Goal: Book appointment/travel/reservation

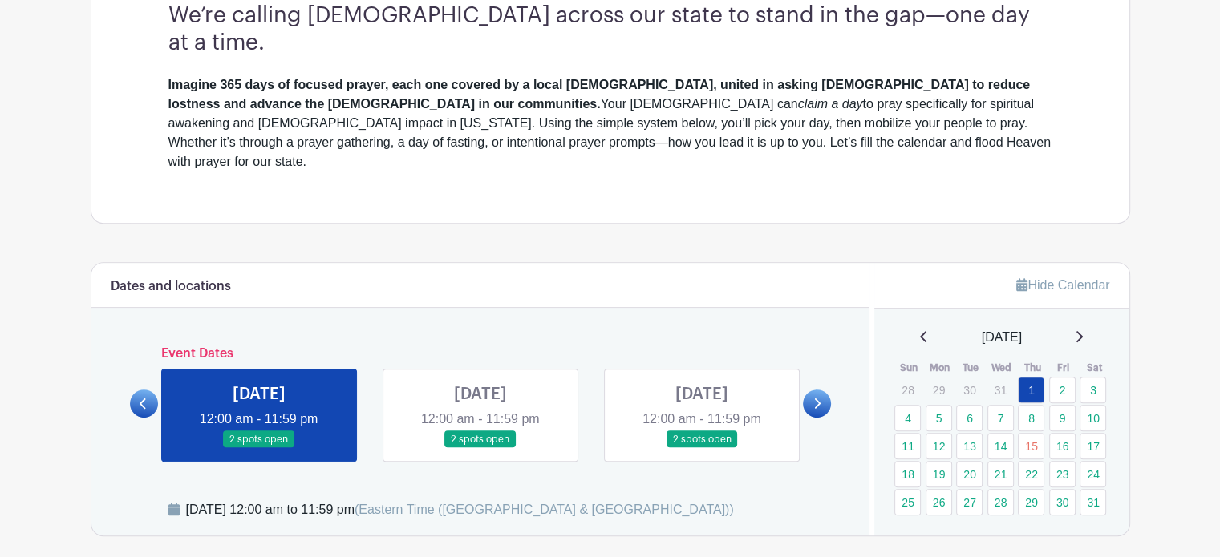
scroll to position [642, 0]
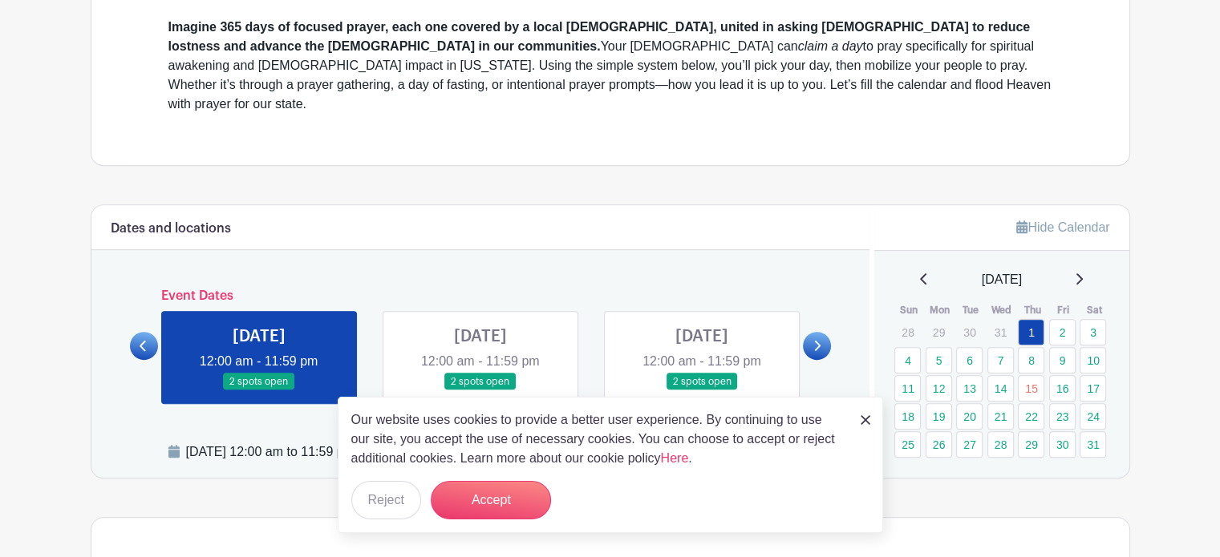
click at [861, 422] on img at bounding box center [866, 420] width 10 height 10
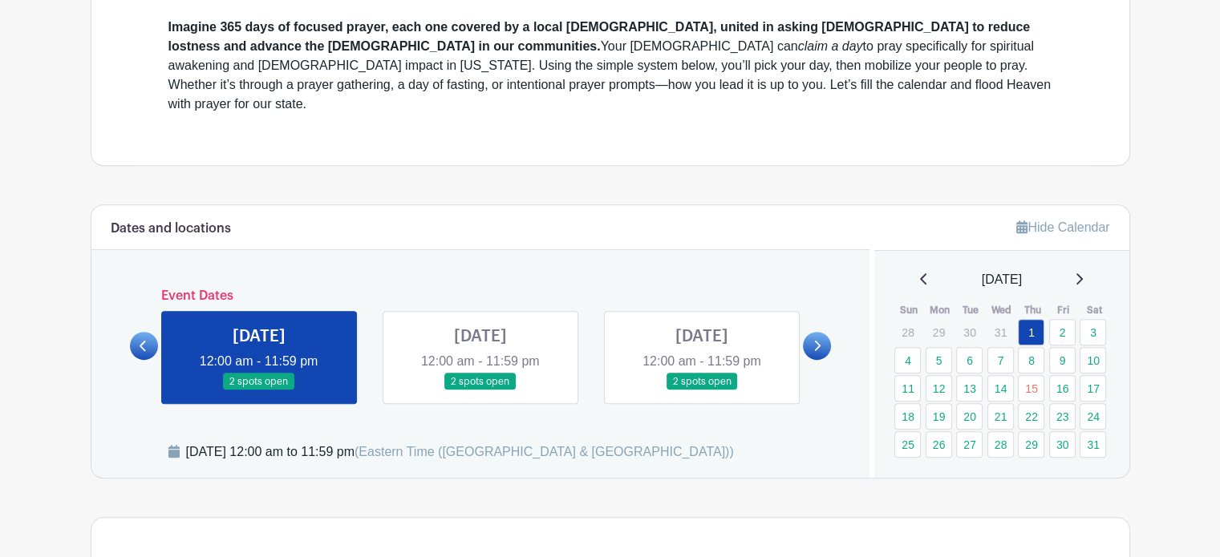
click at [1083, 273] on icon at bounding box center [1079, 279] width 8 height 13
click at [1082, 273] on icon at bounding box center [1079, 279] width 8 height 13
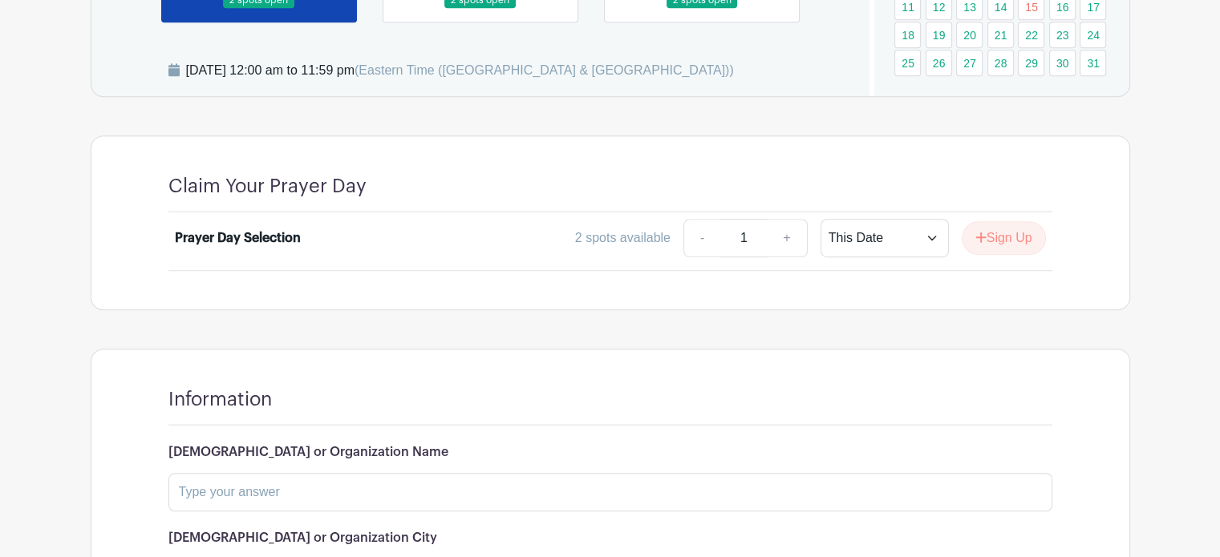
scroll to position [1043, 0]
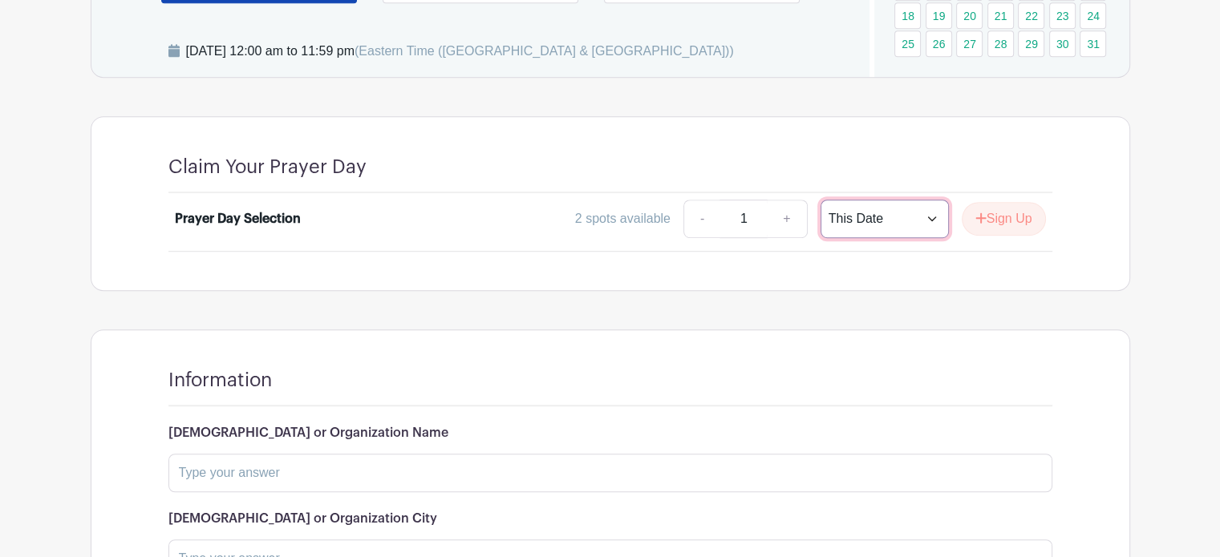
click at [918, 200] on select "This Date Select Dates" at bounding box center [884, 219] width 128 height 38
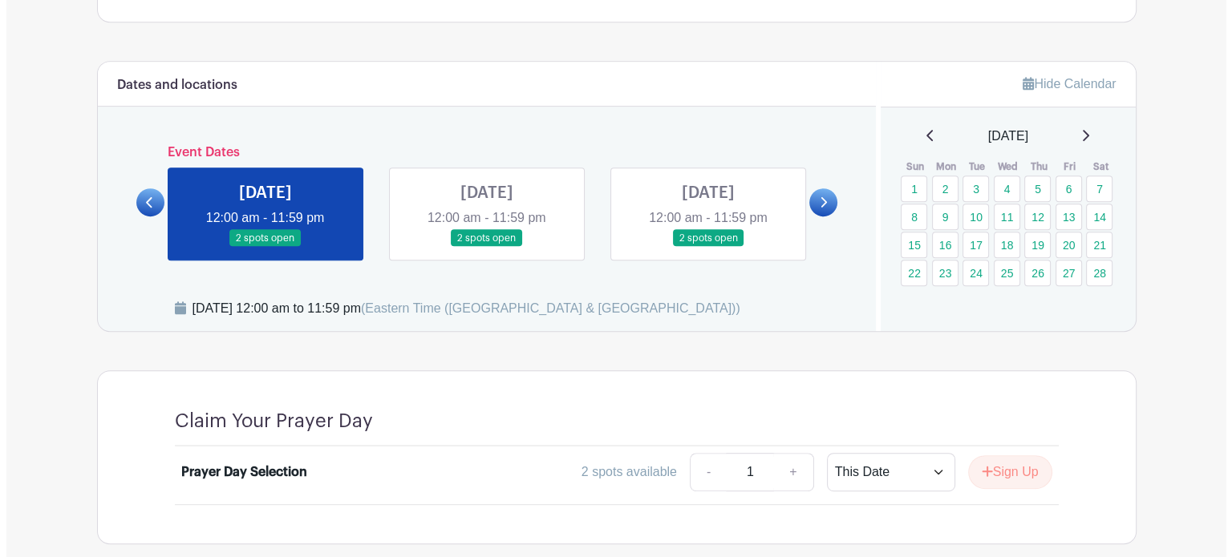
scroll to position [812, 0]
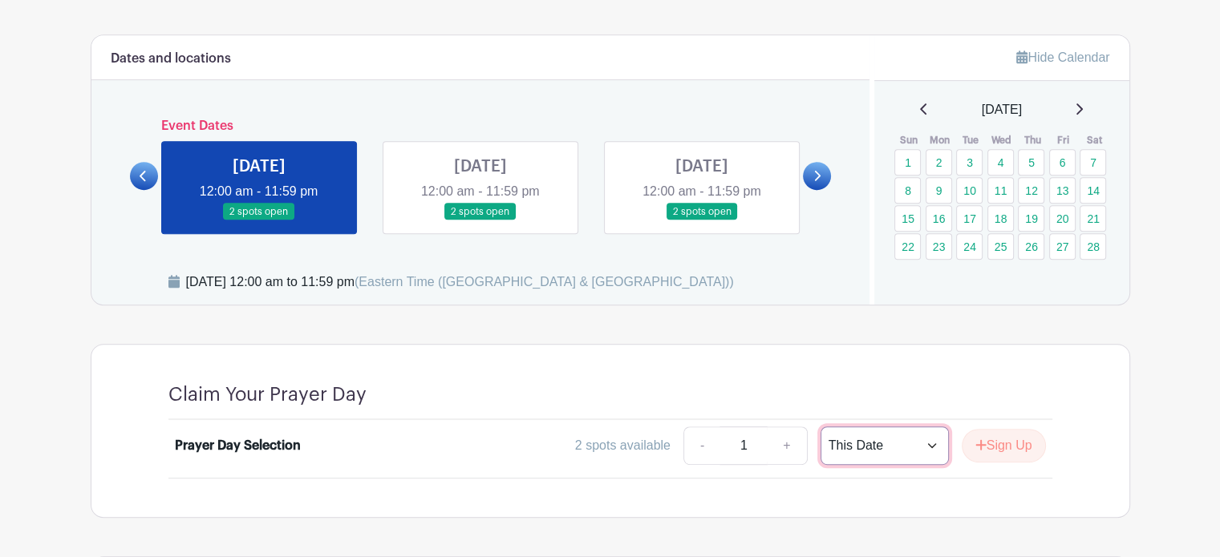
click at [933, 427] on select "This Date Select Dates" at bounding box center [884, 446] width 128 height 38
click at [921, 427] on select "This Date Select Dates" at bounding box center [884, 446] width 128 height 38
select select "select_dates"
click at [820, 427] on select "This Date Select Dates" at bounding box center [884, 446] width 128 height 38
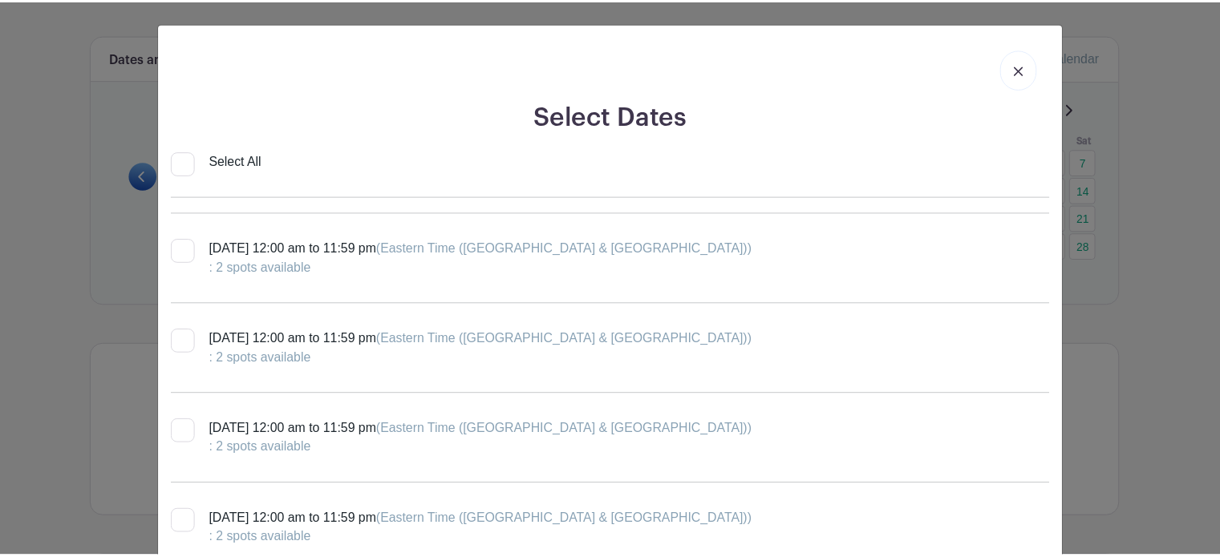
scroll to position [3930, 0]
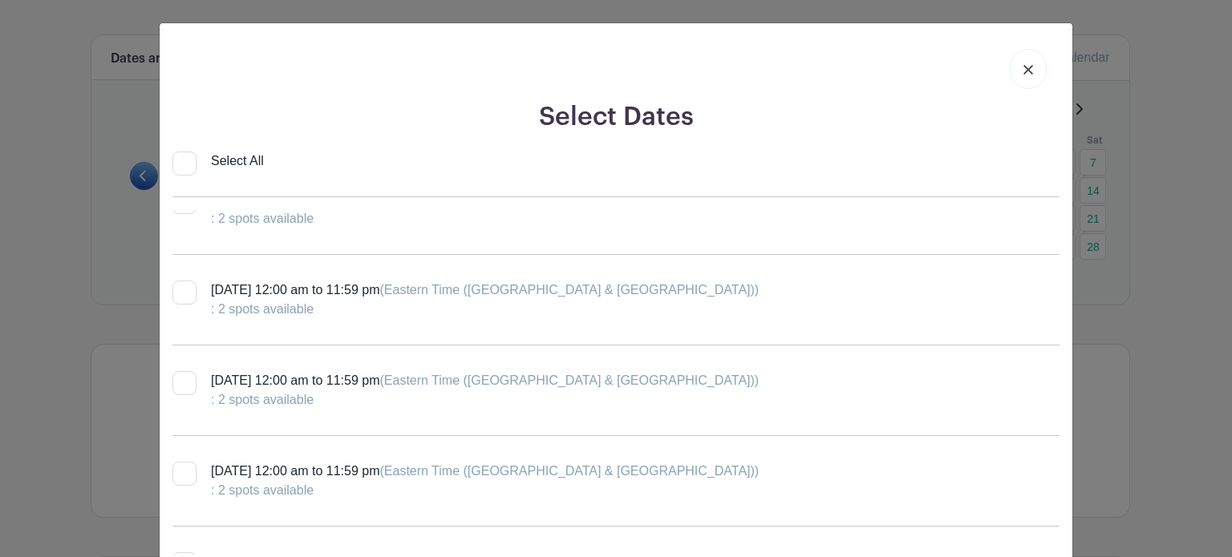
click at [1030, 68] on link at bounding box center [1028, 69] width 37 height 40
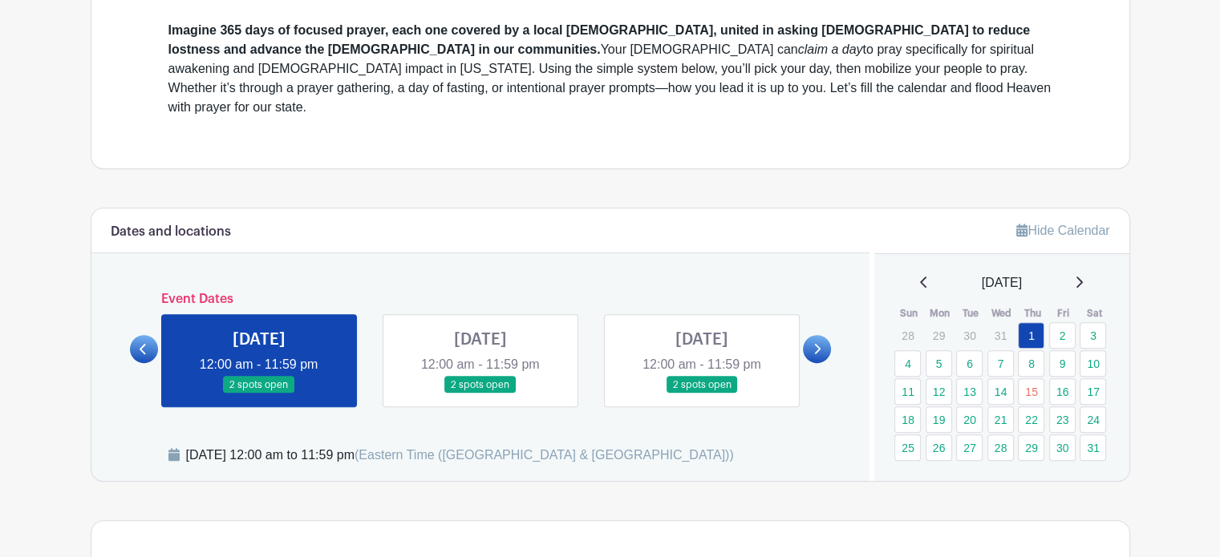
scroll to position [642, 0]
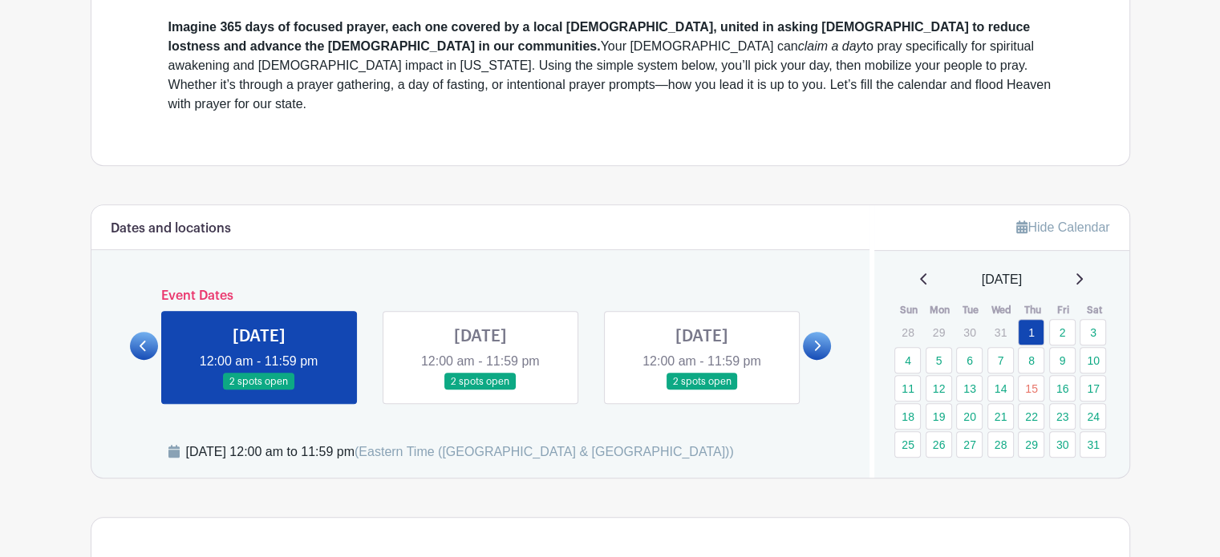
click at [920, 273] on icon at bounding box center [924, 279] width 8 height 13
click at [140, 340] on icon at bounding box center [143, 346] width 7 height 12
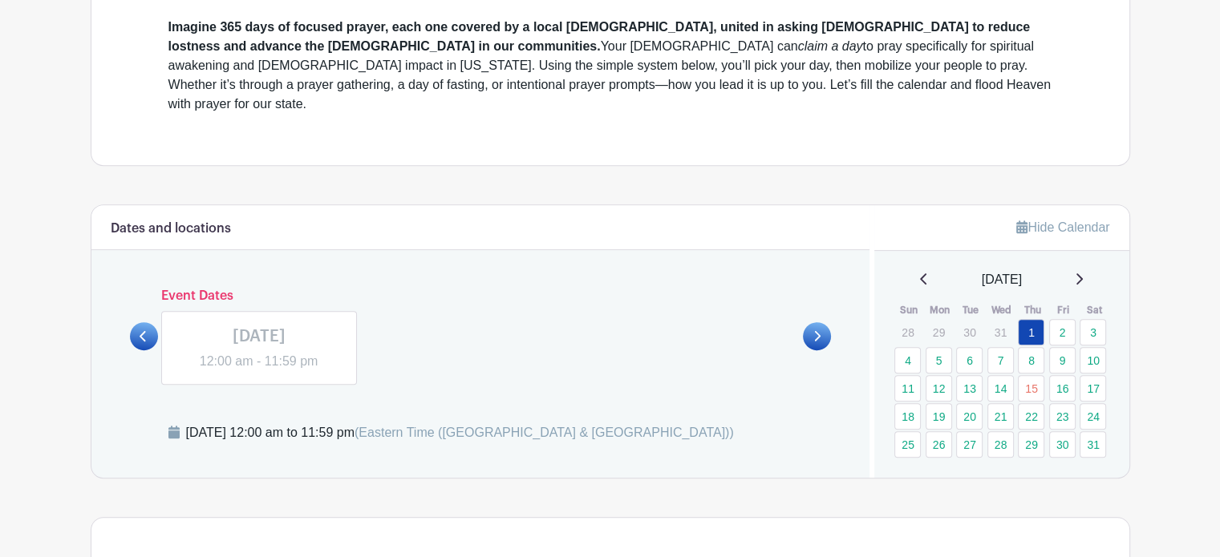
click at [141, 322] on link at bounding box center [144, 336] width 28 height 28
click at [818, 322] on link at bounding box center [817, 336] width 28 height 28
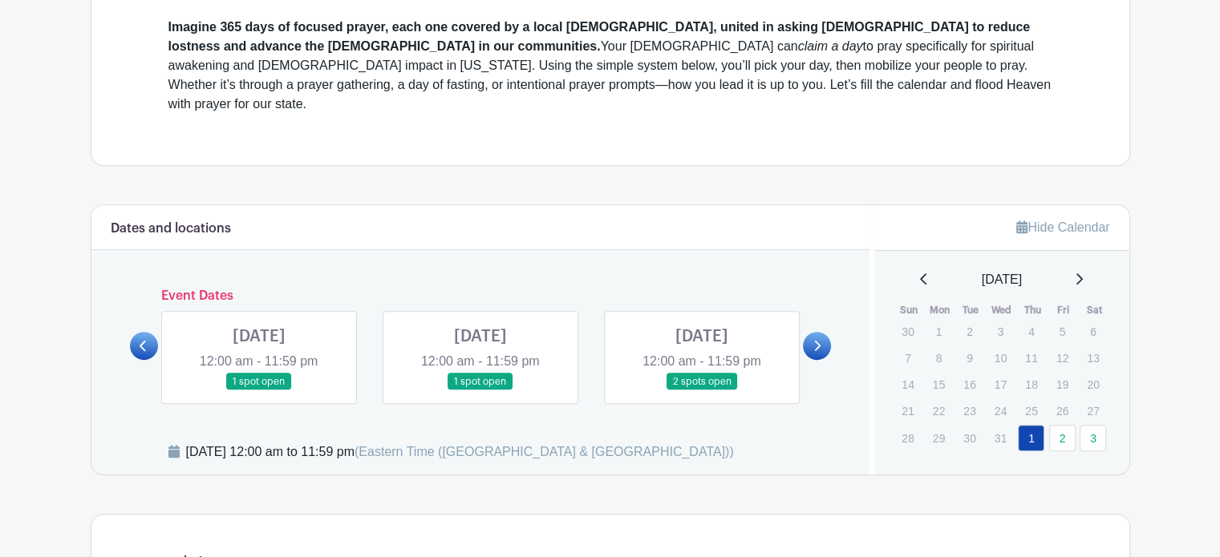
click at [1083, 273] on icon at bounding box center [1079, 279] width 8 height 13
